Goal: Task Accomplishment & Management: Complete application form

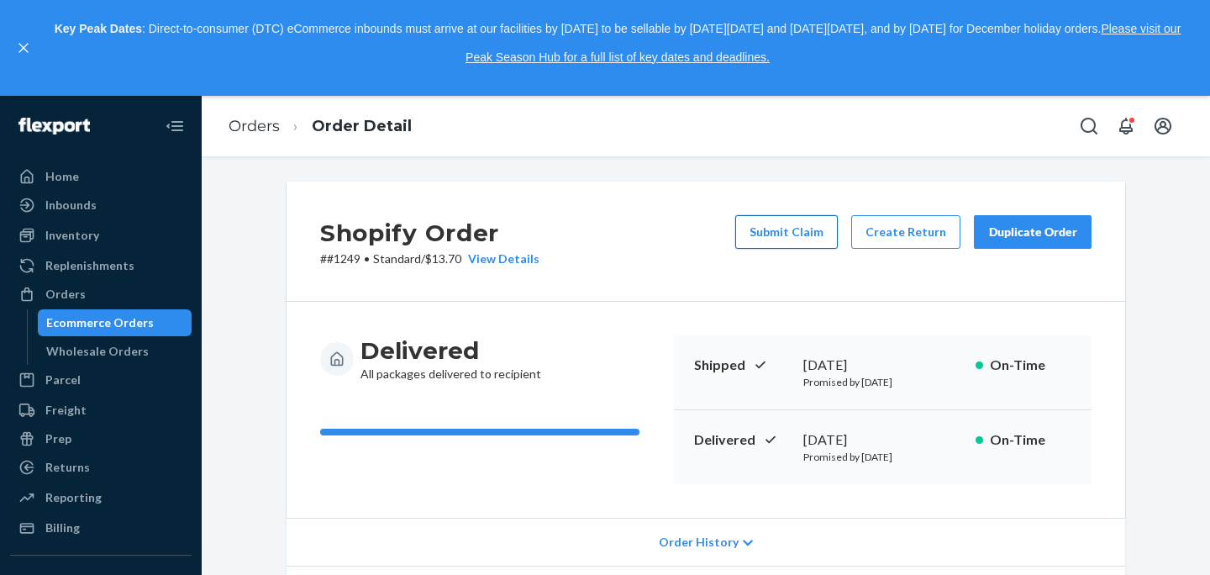
click at [766, 228] on button "Submit Claim" at bounding box center [786, 232] width 102 height 34
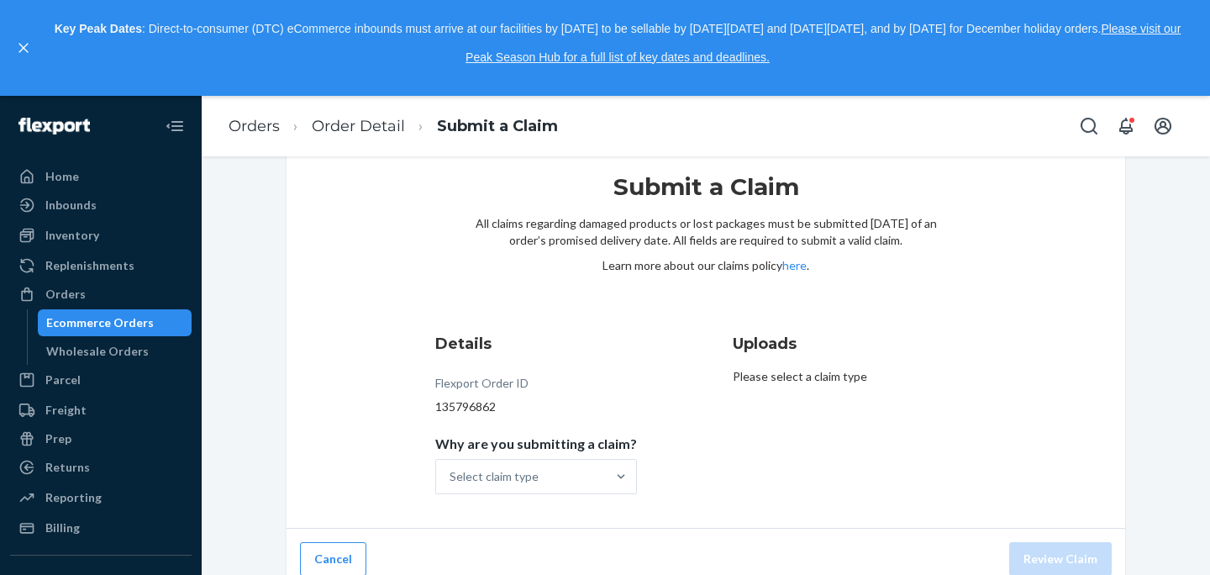
scroll to position [59, 0]
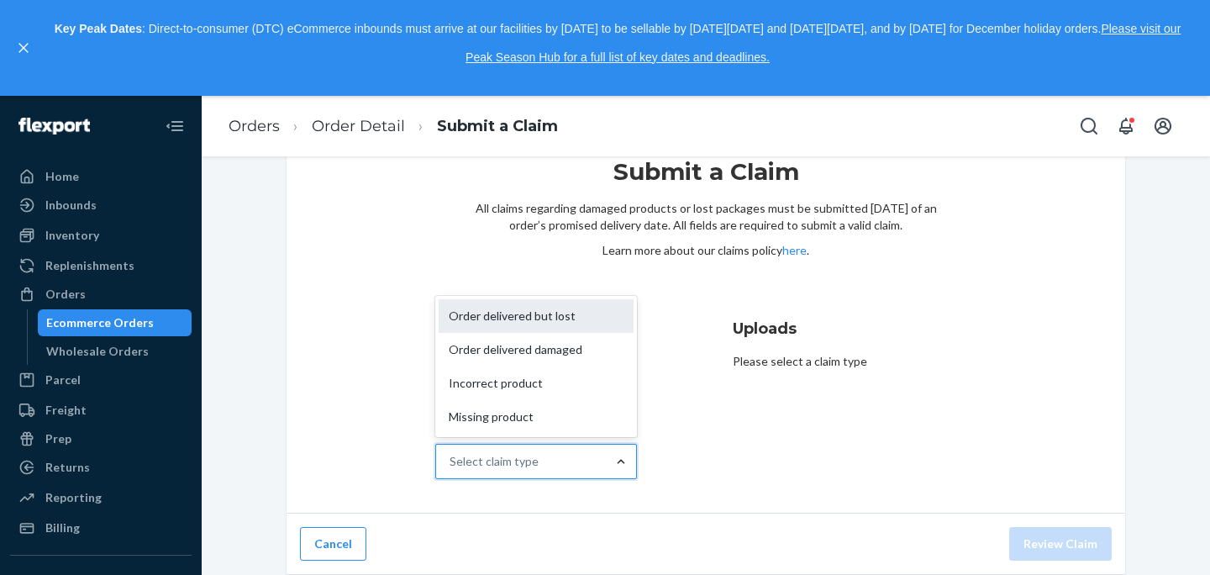
click at [552, 323] on div "Order delivered but lost" at bounding box center [536, 316] width 195 height 34
click at [451, 453] on input "Why are you submitting a claim? option Order delivered but lost focused, 1 of 4…" at bounding box center [450, 461] width 2 height 17
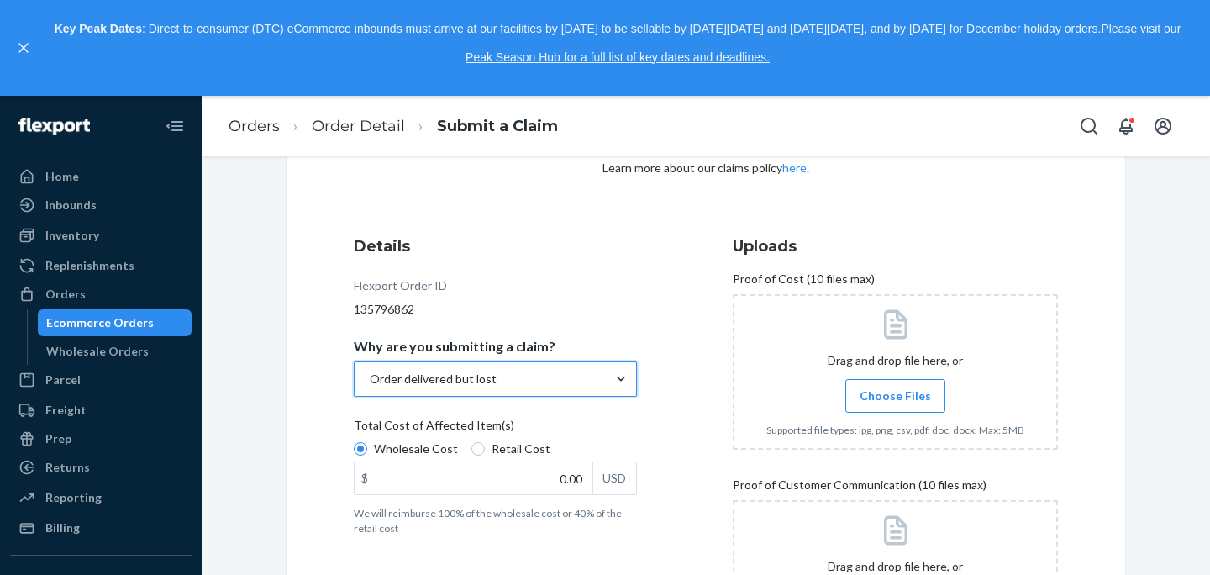
scroll to position [142, 0]
click at [475, 441] on input "Retail Cost" at bounding box center [477, 447] width 13 height 13
radio input "true"
radio input "false"
click at [574, 483] on input "0.00" at bounding box center [473, 477] width 238 height 32
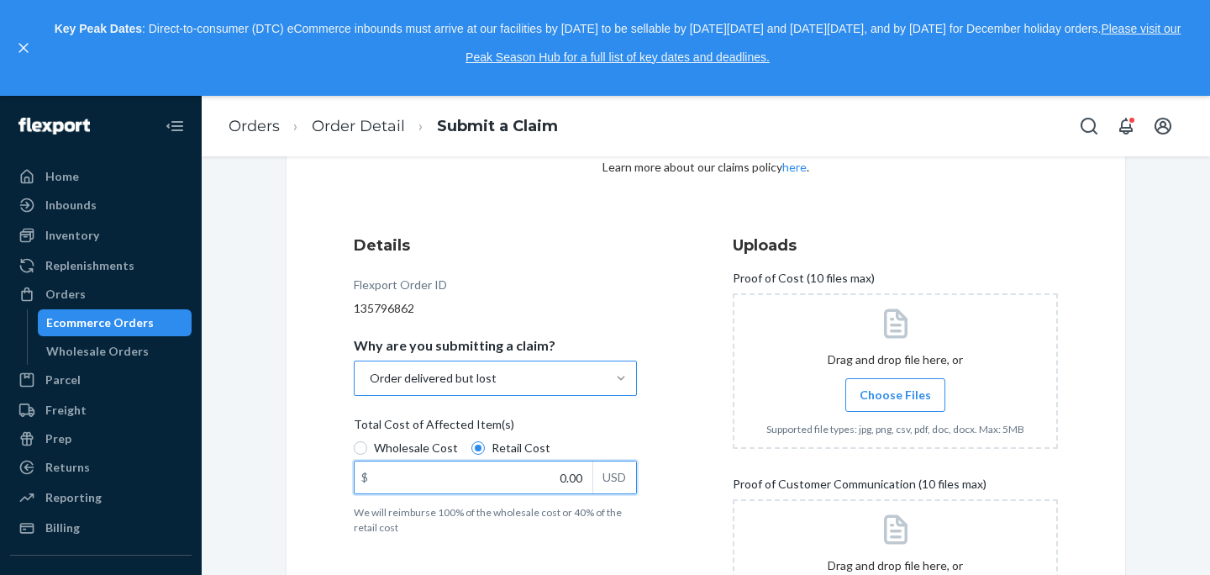
click at [462, 471] on input "0.00" at bounding box center [473, 477] width 238 height 32
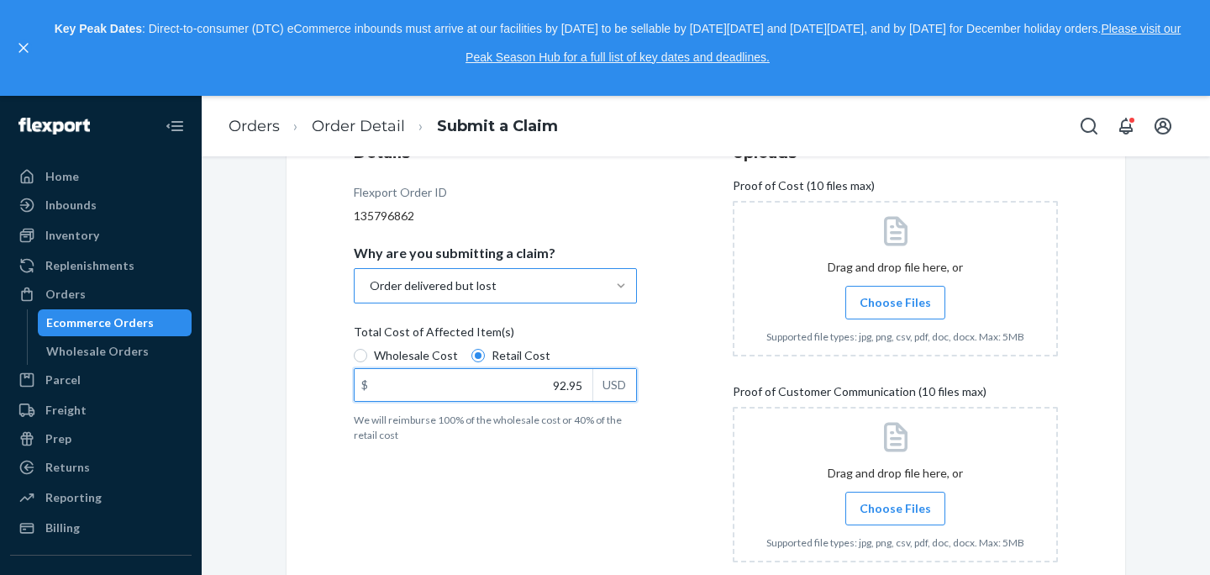
scroll to position [252, 0]
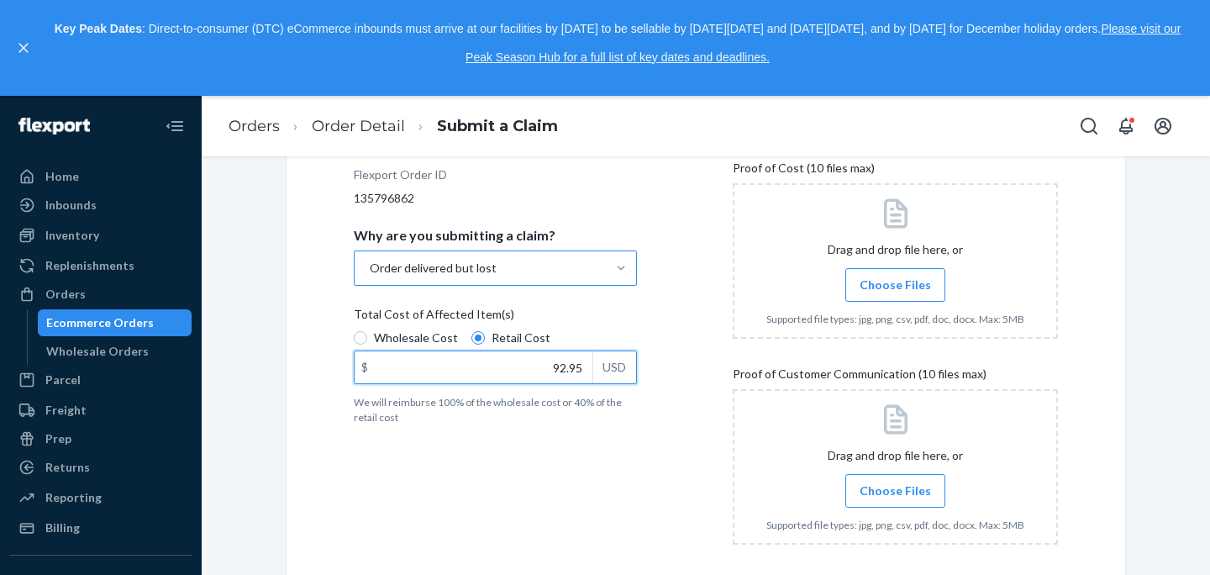
type input "92.95"
click at [646, 459] on div "Details Flexport Order ID 135796862 Why are you submitting a claim? Order deliv…" at bounding box center [516, 341] width 325 height 454
click at [885, 499] on label "Choose Files" at bounding box center [895, 491] width 100 height 34
click at [895, 499] on input "Choose Files" at bounding box center [895, 490] width 1 height 18
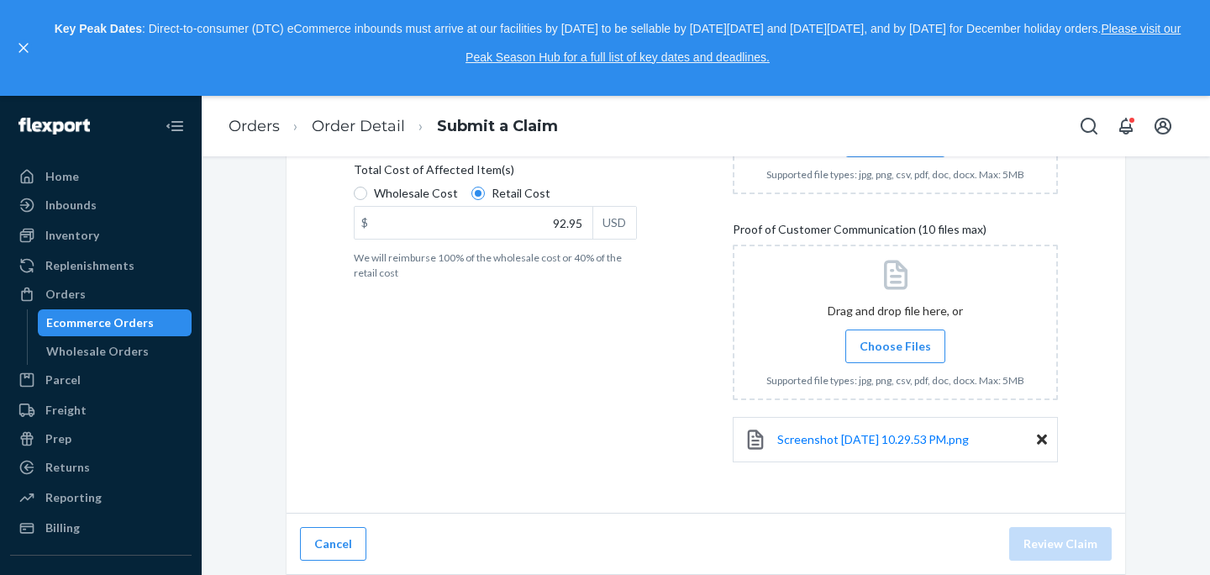
click at [877, 338] on span "Choose Files" at bounding box center [894, 346] width 71 height 17
click at [895, 338] on input "Choose Files" at bounding box center [895, 346] width 1 height 18
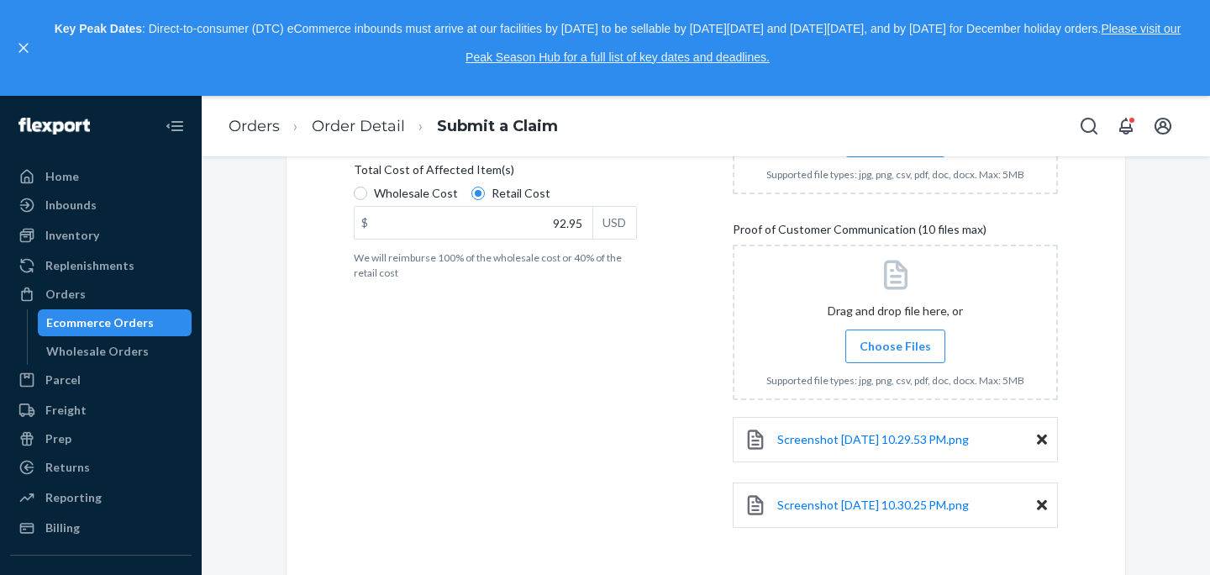
click at [903, 358] on label "Choose Files" at bounding box center [895, 346] width 100 height 34
click at [895, 355] on input "Choose Files" at bounding box center [895, 346] width 1 height 18
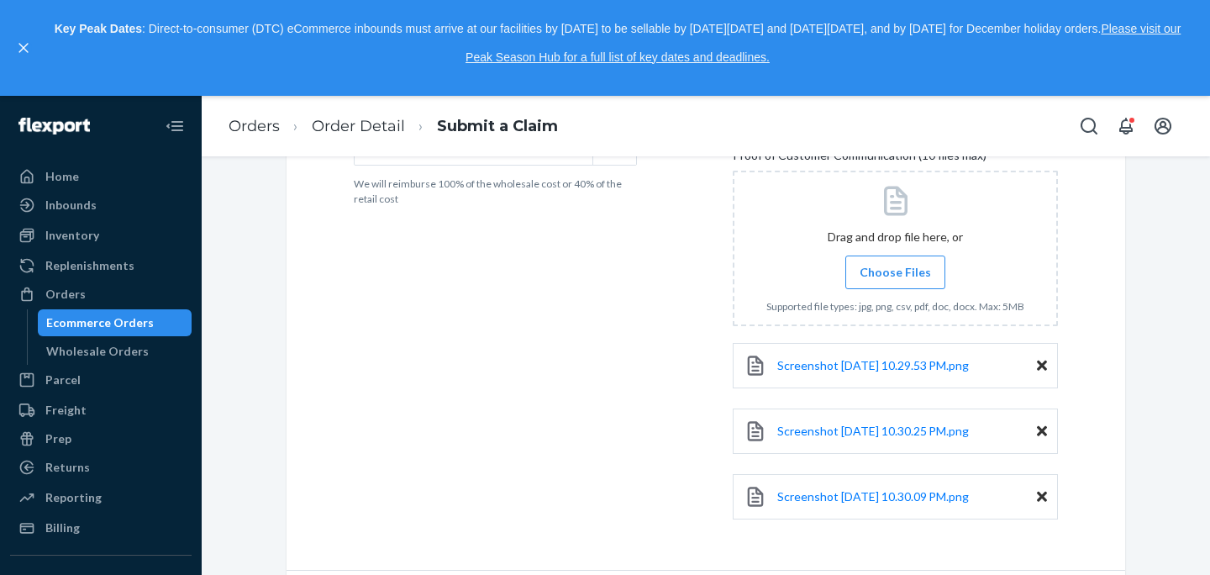
scroll to position [473, 0]
click at [867, 275] on span "Choose Files" at bounding box center [894, 269] width 71 height 17
click at [895, 275] on input "Choose Files" at bounding box center [895, 269] width 1 height 18
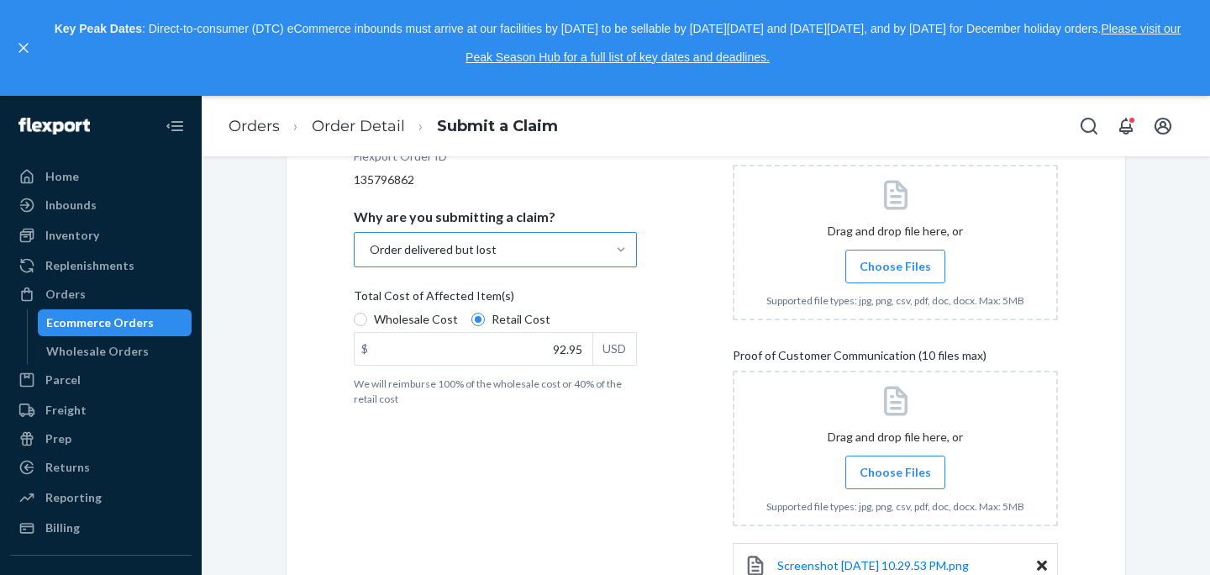
scroll to position [176, 0]
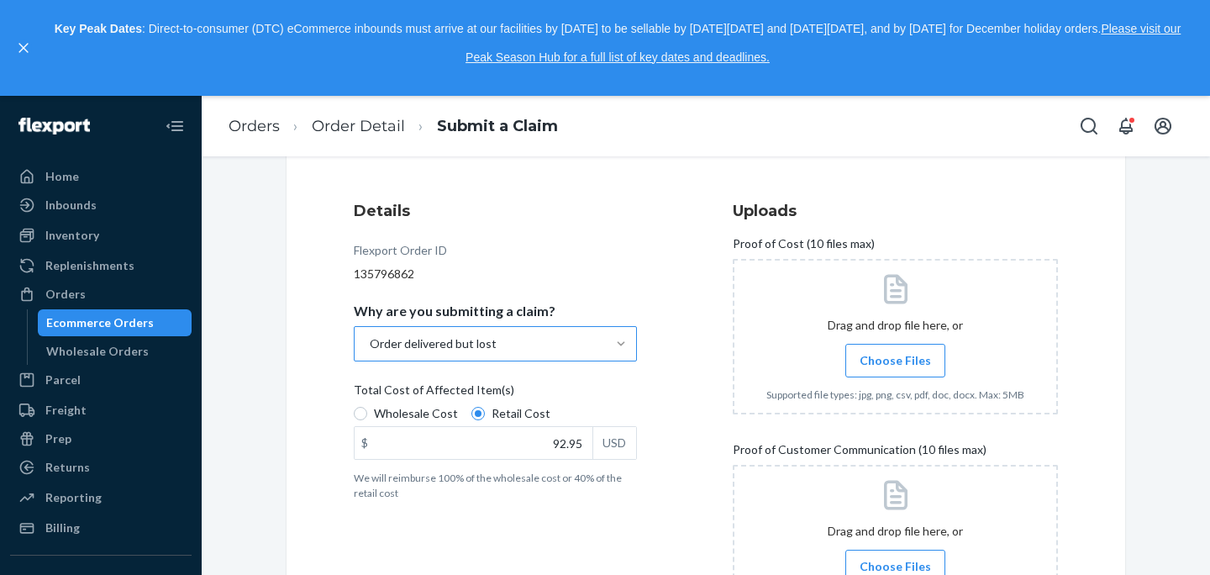
click at [888, 359] on span "Choose Files" at bounding box center [894, 360] width 71 height 17
click at [895, 359] on input "Choose Files" at bounding box center [895, 360] width 1 height 18
click at [874, 357] on span "Choose Files" at bounding box center [894, 360] width 71 height 17
click at [895, 357] on input "Choose Files" at bounding box center [895, 360] width 1 height 18
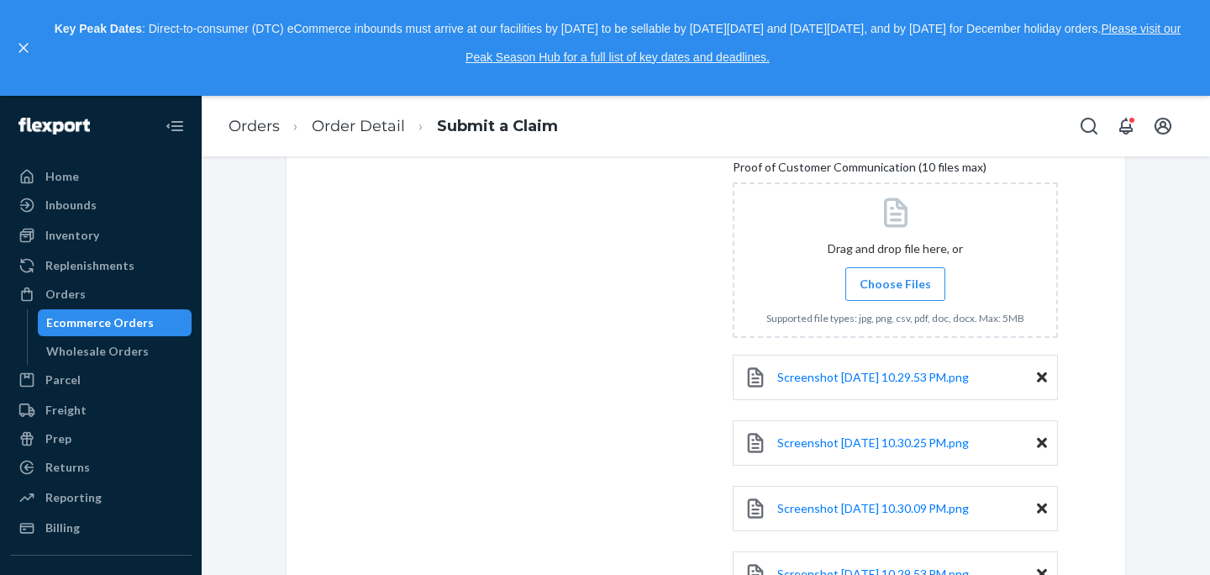
scroll to position [659, 0]
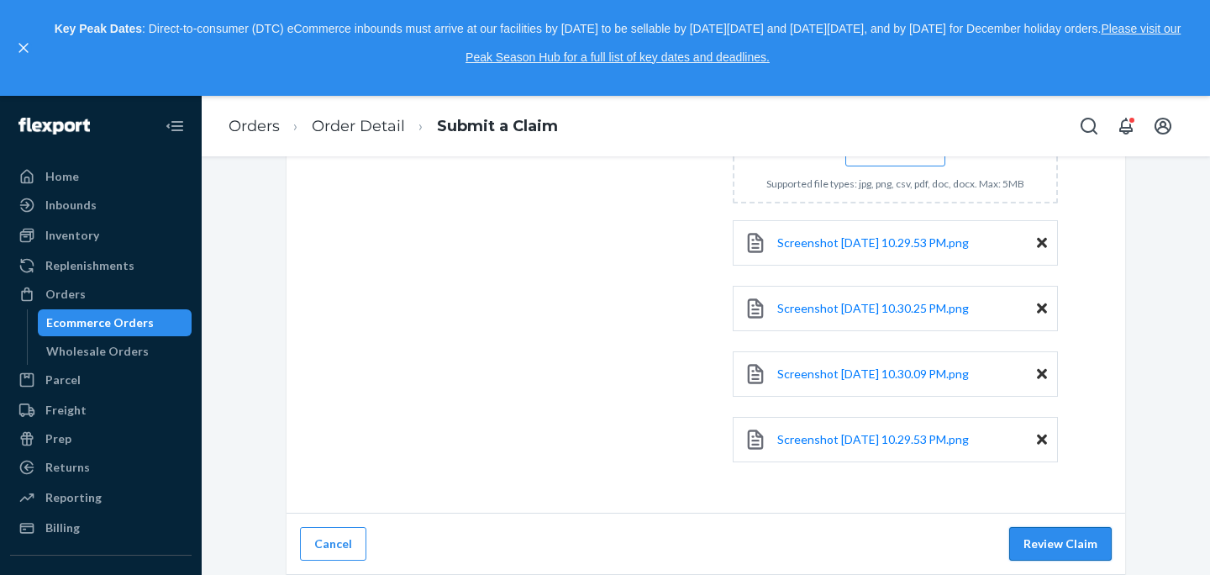
click at [1068, 545] on button "Review Claim" at bounding box center [1060, 544] width 102 height 34
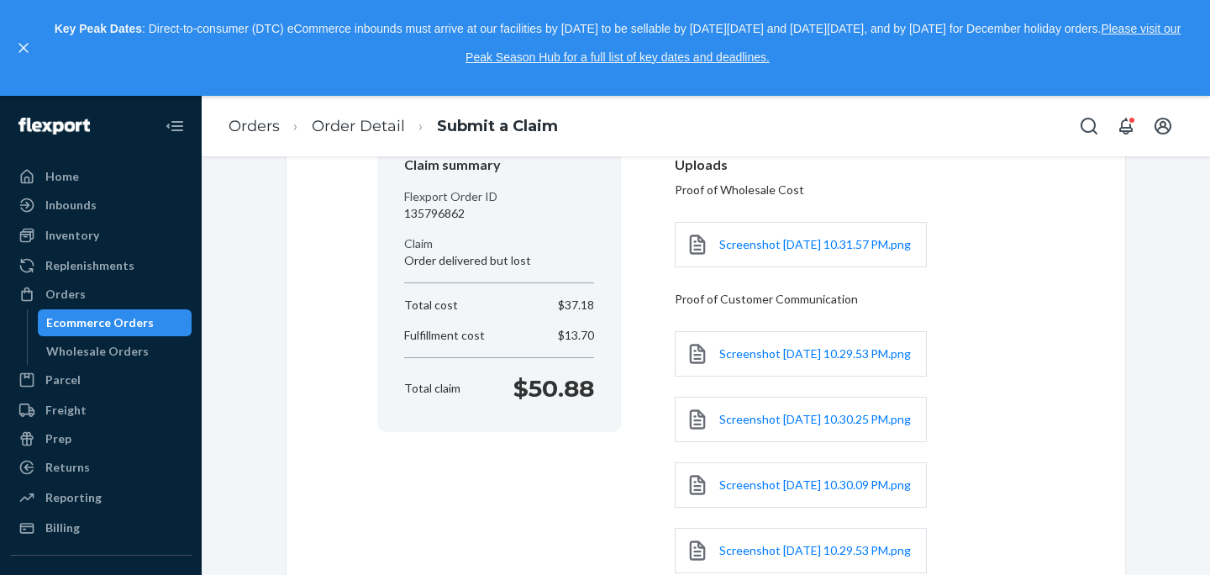
scroll to position [399, 0]
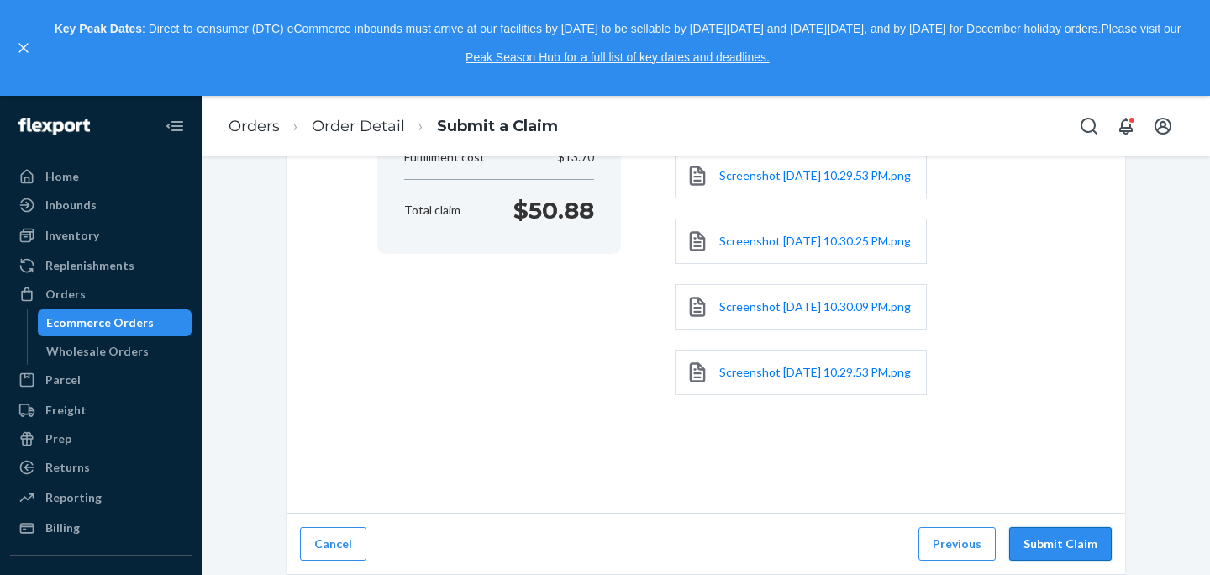
click at [1069, 538] on button "Submit Claim" at bounding box center [1060, 544] width 102 height 34
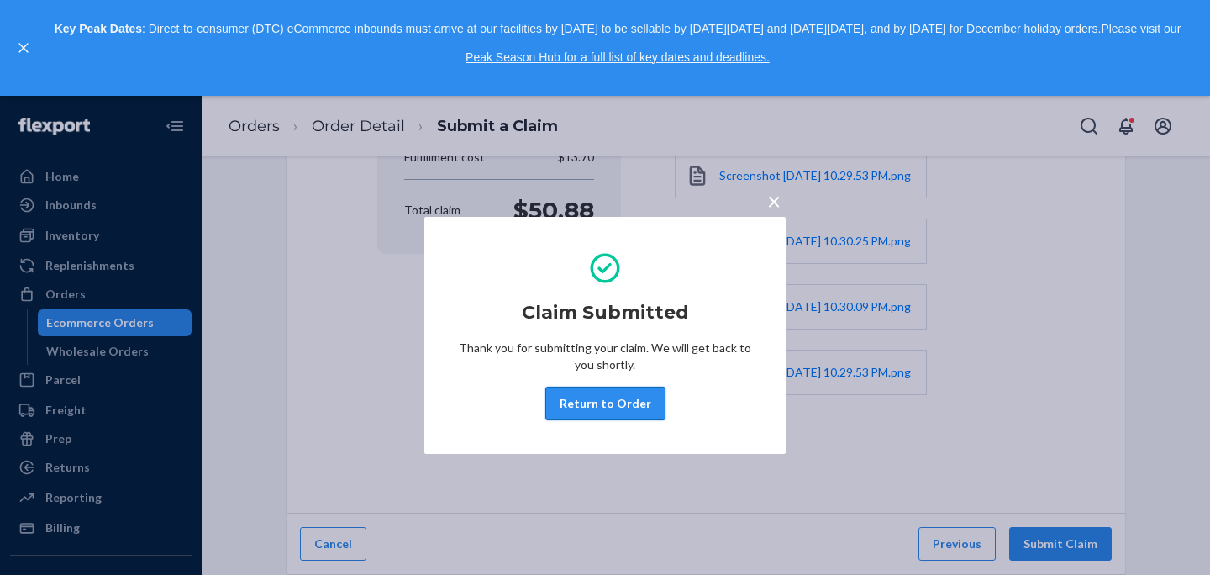
click at [602, 409] on button "Return to Order" at bounding box center [605, 403] width 120 height 34
